Goal: Information Seeking & Learning: Find specific fact

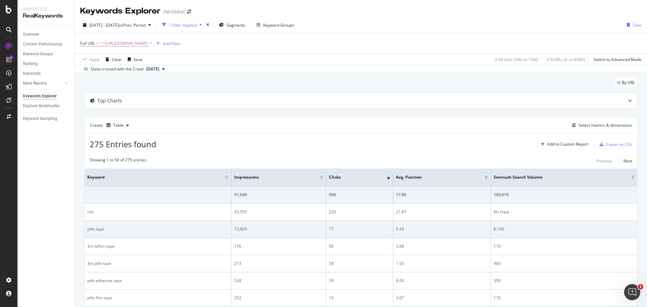
click at [97, 231] on div "ptfe tape" at bounding box center [157, 229] width 141 height 6
drag, startPoint x: 97, startPoint y: 231, endPoint x: 87, endPoint y: 229, distance: 9.6
click at [87, 229] on div "ptfe tape" at bounding box center [157, 229] width 141 height 6
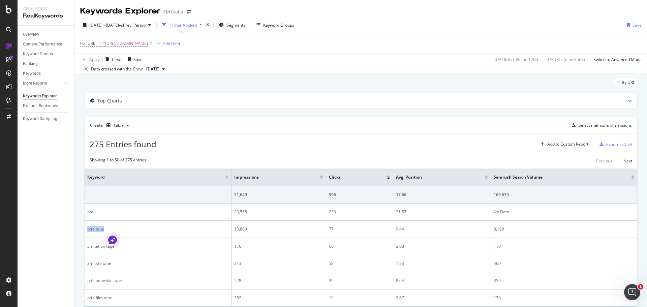
copy div "ptfe tape"
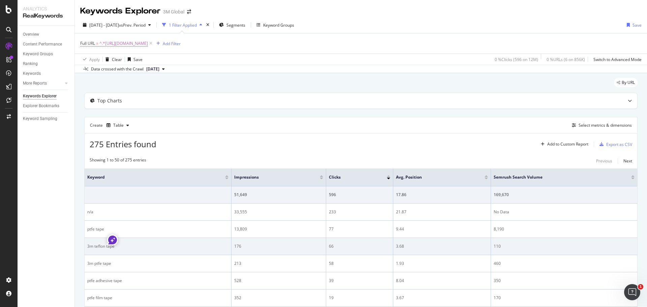
click at [97, 246] on div "3m teflon tape" at bounding box center [157, 246] width 141 height 6
copy div "3m teflon tape"
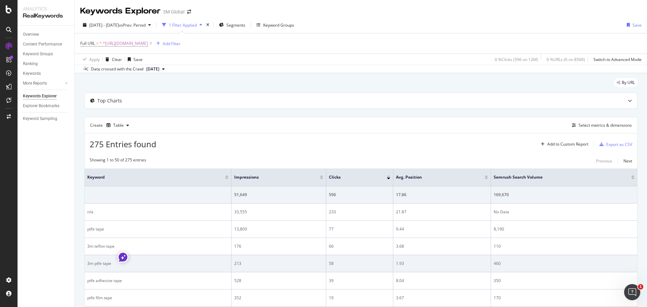
click at [98, 264] on div "3m ptfe tape" at bounding box center [157, 264] width 141 height 6
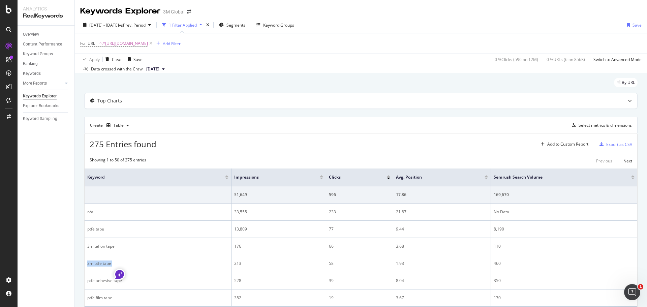
copy div "3m ptfe tape"
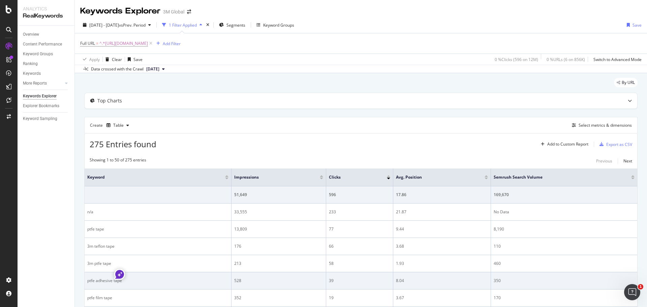
click at [106, 283] on div "ptfe adhesive tape" at bounding box center [157, 281] width 141 height 6
click at [106, 280] on div "ptfe adhesive tape" at bounding box center [157, 281] width 141 height 6
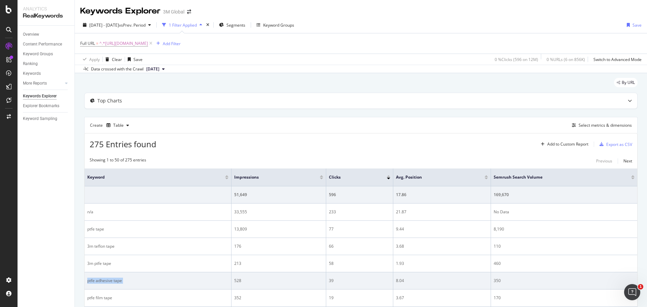
click at [106, 280] on div "ptfe adhesive tape" at bounding box center [157, 281] width 141 height 6
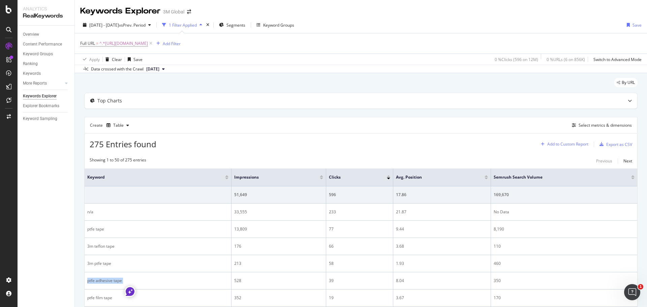
click at [563, 144] on div "Add to Custom Report" at bounding box center [568, 144] width 41 height 4
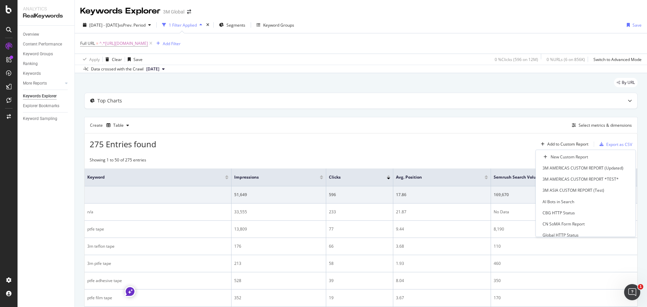
click at [422, 138] on div "275 Entries found Add to Custom Report Export as CSV" at bounding box center [361, 142] width 553 height 17
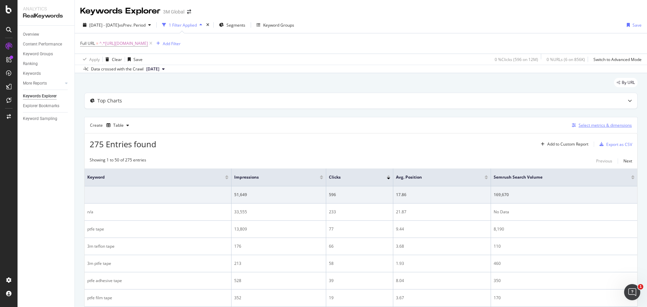
click at [607, 126] on div "Select metrics & dimensions" at bounding box center [605, 125] width 53 height 6
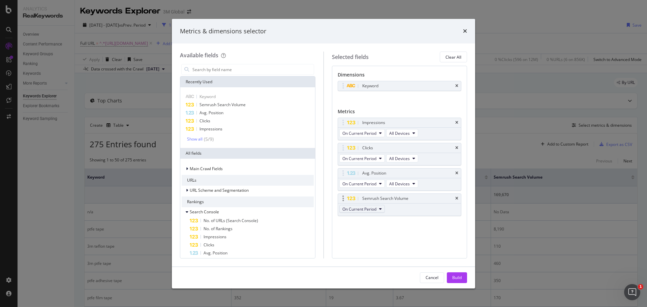
click at [380, 208] on icon "modal" at bounding box center [380, 209] width 3 height 4
click at [437, 280] on div "Cancel" at bounding box center [432, 278] width 13 height 6
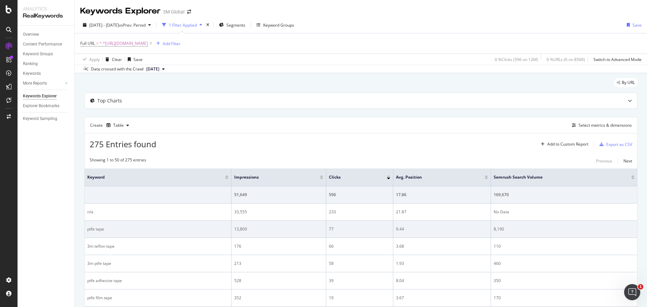
click at [98, 228] on div "ptfe tape" at bounding box center [157, 229] width 141 height 6
copy div "ptfe tape"
